Goal: Find specific page/section: Find specific page/section

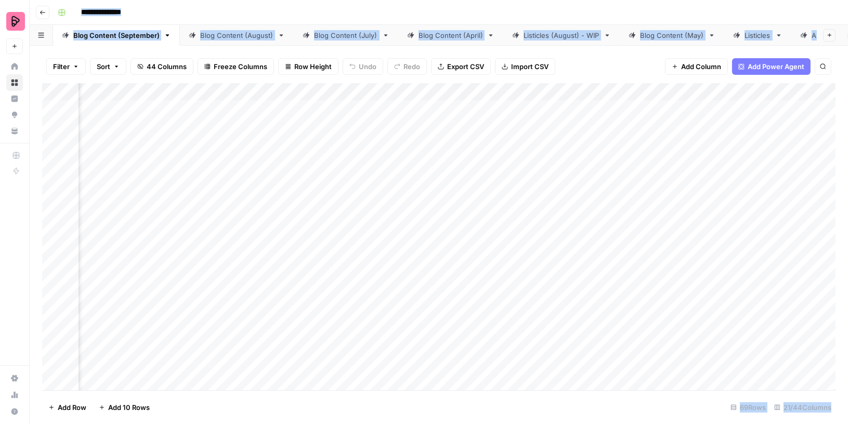
click at [539, 35] on div "Listicles (August) - WIP" at bounding box center [562, 35] width 76 height 10
click at [366, 106] on div "Add Column" at bounding box center [439, 237] width 794 height 308
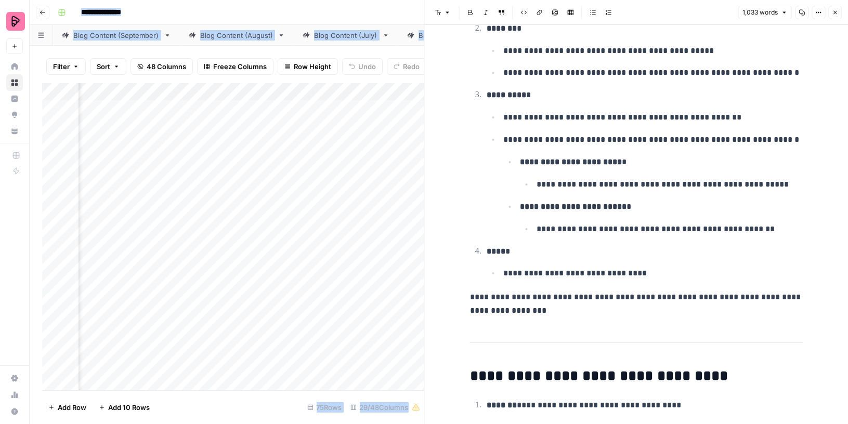
scroll to position [2265, 0]
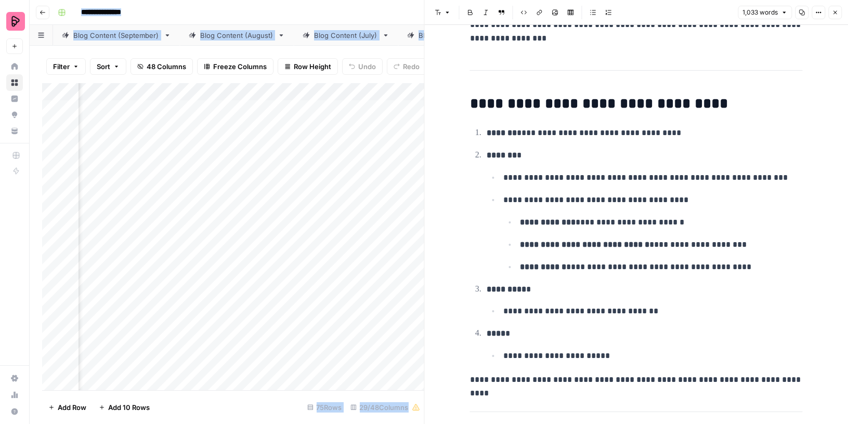
click at [832, 12] on button "Close" at bounding box center [836, 13] width 14 height 14
